Goal: Task Accomplishment & Management: Use online tool/utility

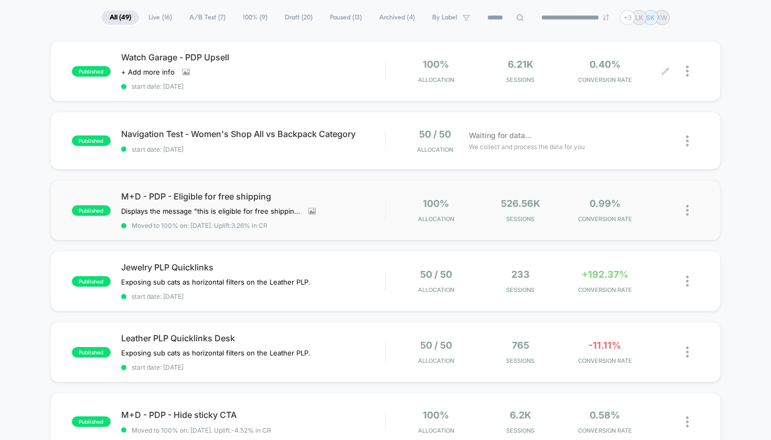
scroll to position [80, 0]
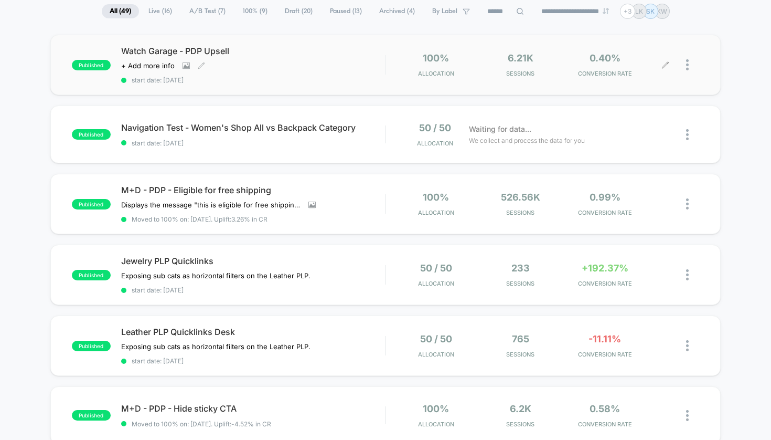
click at [311, 57] on div "Watch Garage - PDP Upsell Click to view images Click to edit experience details…" at bounding box center [253, 65] width 264 height 38
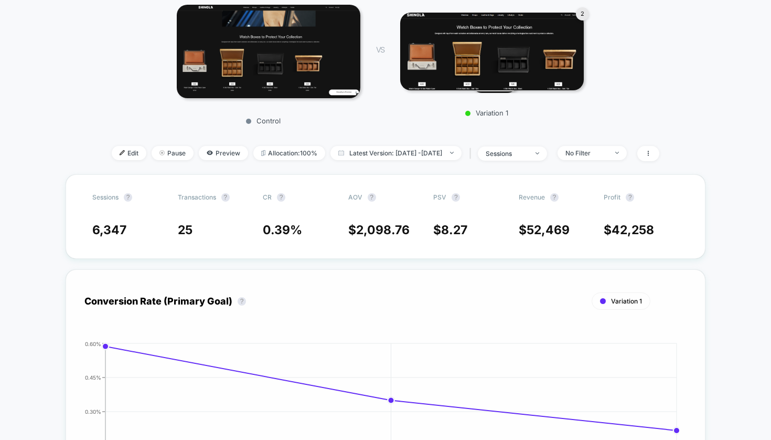
scroll to position [82, 0]
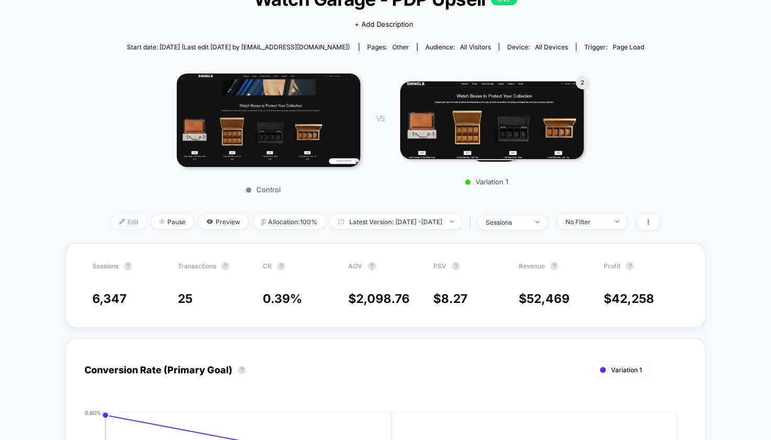
click at [113, 225] on span "Edit" at bounding box center [129, 222] width 35 height 14
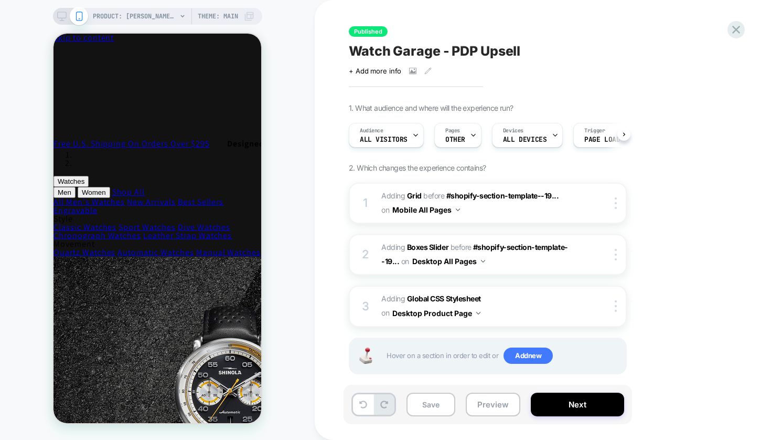
scroll to position [0, 1]
